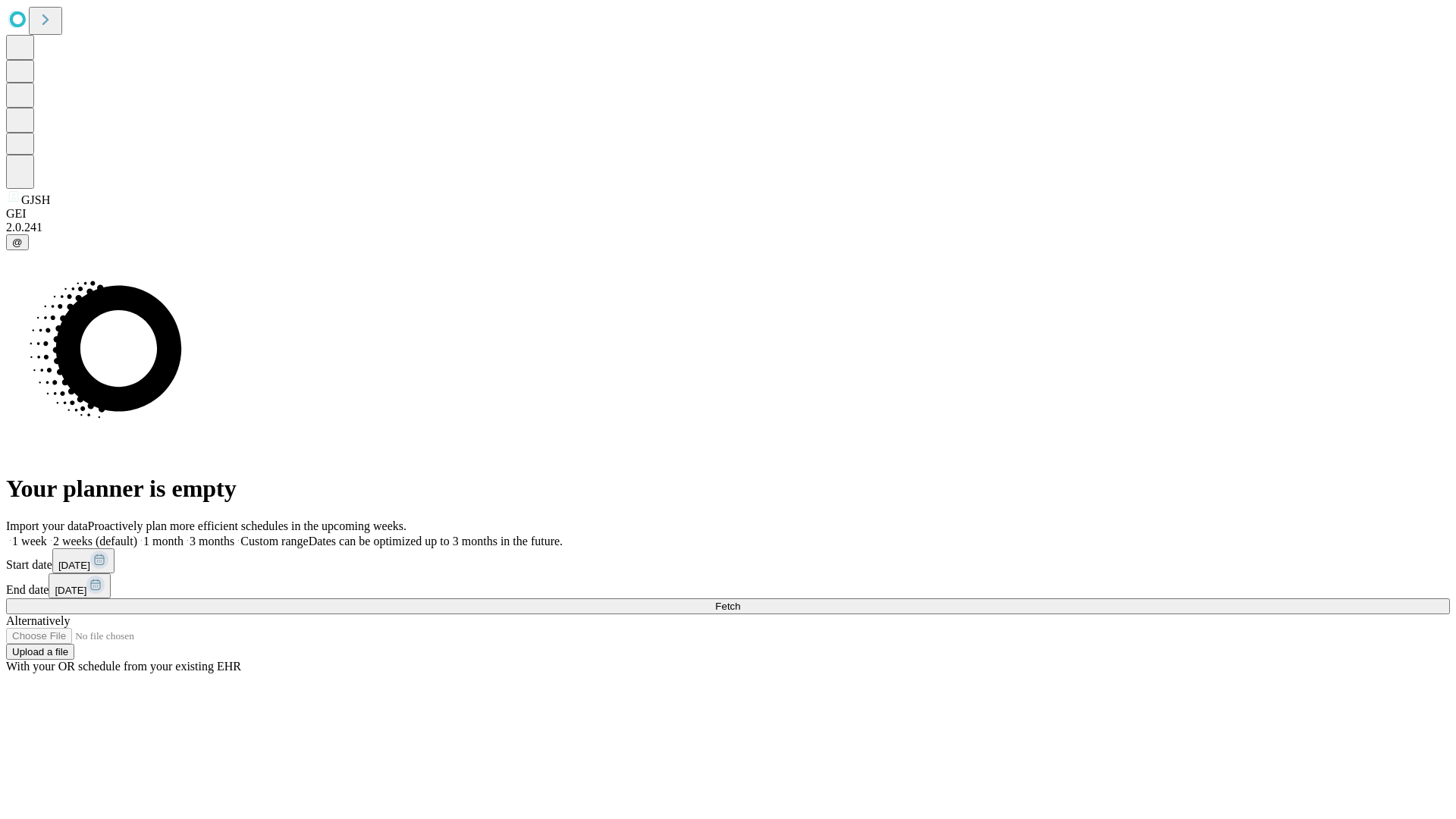
click at [740, 601] on span "Fetch" at bounding box center [727, 606] width 25 height 11
